Goal: Check status: Check status

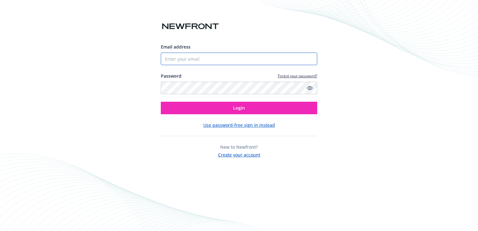
click at [222, 58] on input "Email address" at bounding box center [239, 59] width 156 height 13
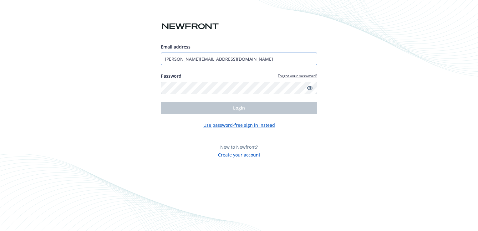
type input "[PERSON_NAME][EMAIL_ADDRESS][DOMAIN_NAME]"
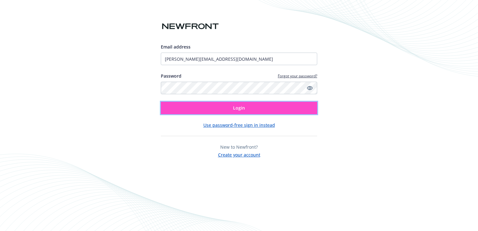
click at [253, 106] on button "Login" at bounding box center [239, 108] width 156 height 13
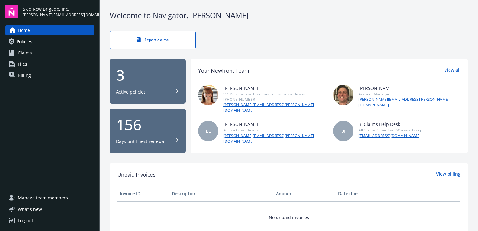
click at [176, 89] on icon at bounding box center [177, 91] width 2 height 4
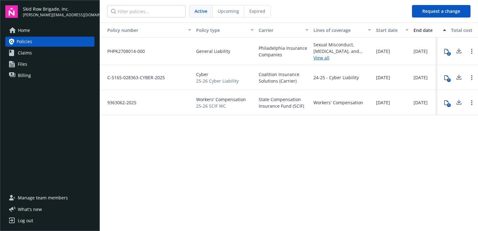
click at [315, 128] on div "Policy number Policy type Carrier Lines of coverage Start date End date Total c…" at bounding box center [289, 126] width 378 height 207
